Goal: Information Seeking & Learning: Understand process/instructions

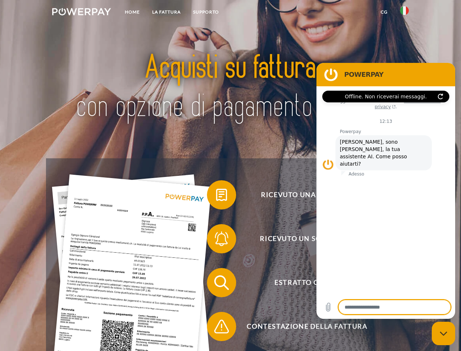
click at [81, 13] on img at bounding box center [81, 11] width 59 height 7
click at [405, 13] on img at bounding box center [404, 10] width 9 height 9
click at [384, 12] on link "CG" at bounding box center [384, 11] width 19 height 13
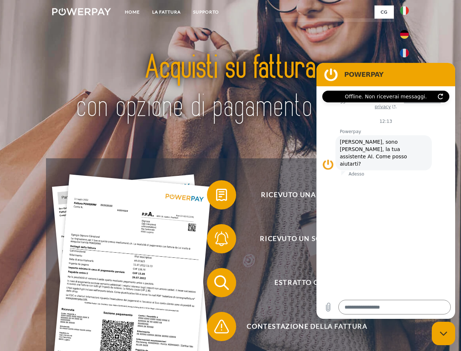
click at [216, 196] on span at bounding box center [211, 194] width 37 height 37
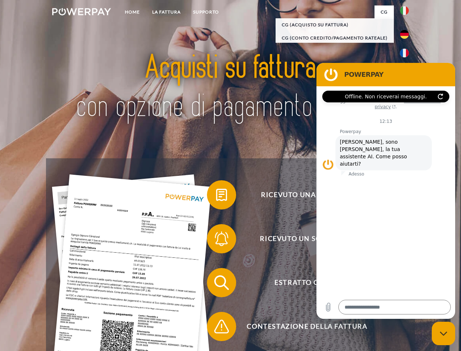
click at [216, 240] on div "Ricevuto una fattura? Ricevuto un sollecito? Estratto conto indietro" at bounding box center [230, 304] width 369 height 292
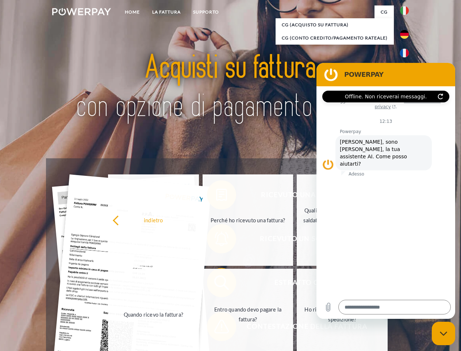
click at [216, 284] on link "Entro quando devo pagare la fattura?" at bounding box center [248, 314] width 91 height 91
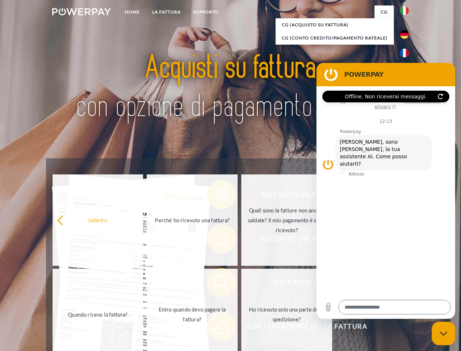
click at [216, 328] on span at bounding box center [211, 326] width 37 height 37
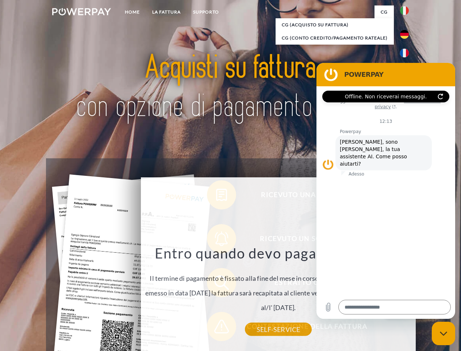
click at [444, 333] on icon "Chiudi la finestra di messaggistica" at bounding box center [444, 333] width 8 height 5
type textarea "*"
